Goal: Find specific page/section: Find specific page/section

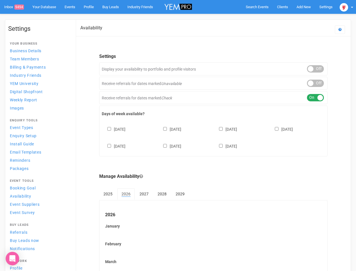
click at [178, 135] on div "[DATE] [DATE] [DATE] [DATE] [DATE] [DATE] [DATE]" at bounding box center [213, 135] width 223 height 34
click at [257, 7] on span "Search Events" at bounding box center [257, 7] width 23 height 4
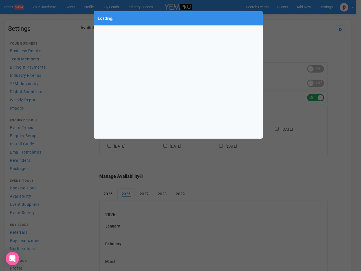
click at [304, 7] on body "Search Events Clients Add New New Client New Event New Enquiry Settings [GEOGRA…" at bounding box center [180, 234] width 361 height 469
click at [291, 18] on div "Loading..." at bounding box center [180, 135] width 361 height 271
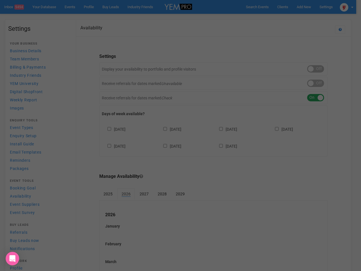
click at [347, 7] on div "Loading..." at bounding box center [180, 135] width 361 height 271
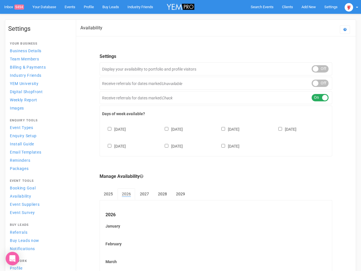
click at [316, 69] on div "ON OFF" at bounding box center [320, 68] width 17 height 7
click at [316, 83] on div "ON OFF" at bounding box center [320, 83] width 17 height 7
click at [316, 98] on div "ON OFF" at bounding box center [320, 97] width 17 height 7
click at [214, 137] on div "[DATE] [DATE] [DATE] [DATE] [DATE] [DATE] [DATE]" at bounding box center [216, 135] width 228 height 34
